Goal: Find specific page/section: Find specific page/section

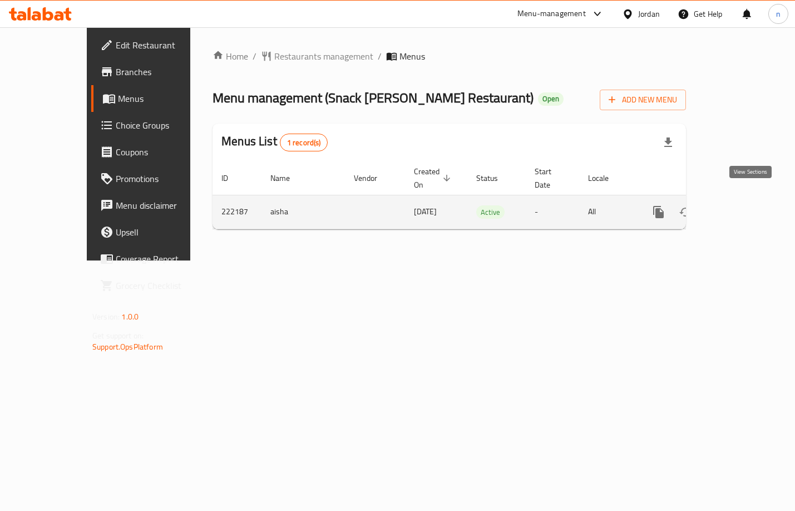
click at [743, 199] on link "enhanced table" at bounding box center [739, 212] width 27 height 27
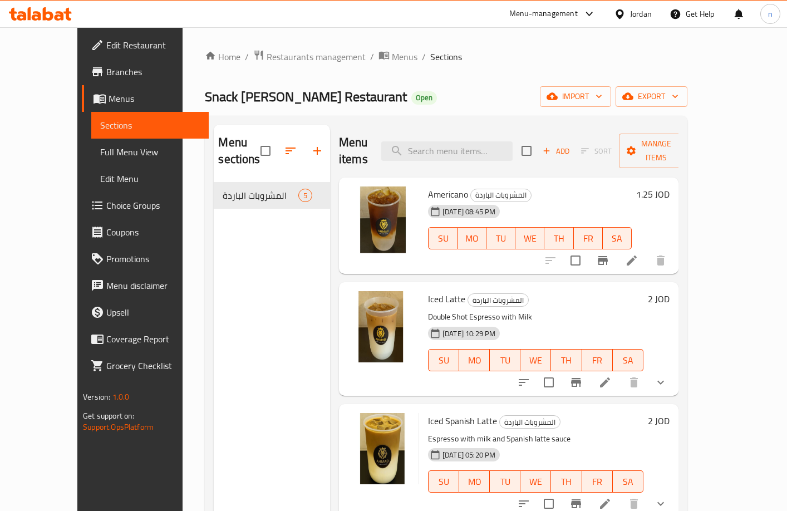
click at [106, 208] on span "Choice Groups" at bounding box center [152, 205] width 93 height 13
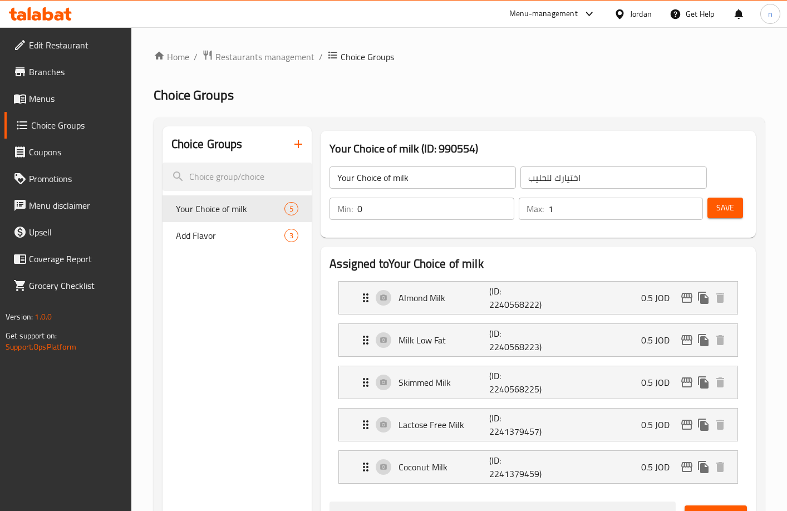
click at [637, 65] on div "Home / Restaurants management / Choice Groups Choice Groups Choice Groups Your …" at bounding box center [459, 517] width 611 height 934
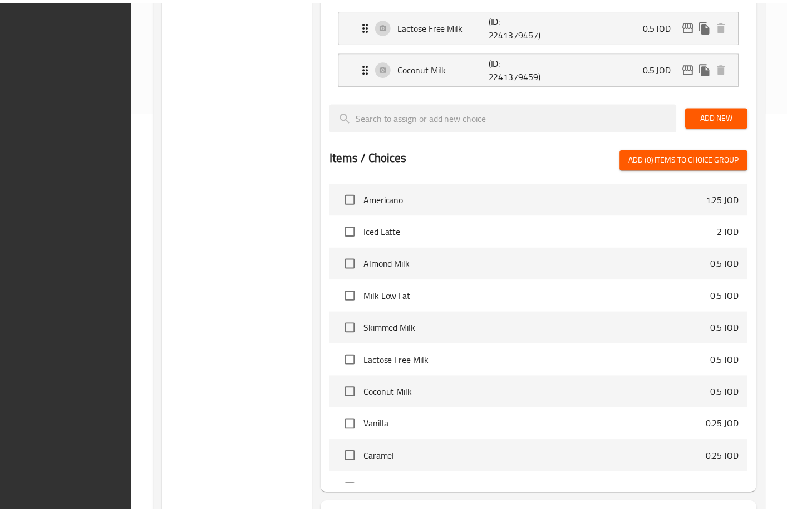
scroll to position [495, 0]
